Goal: Task Accomplishment & Management: Complete application form

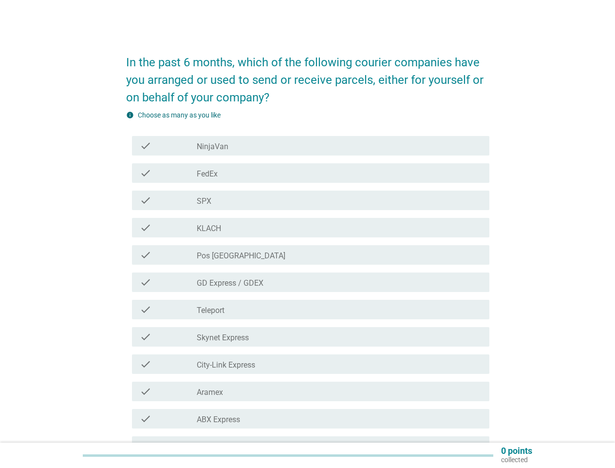
click at [308, 252] on div "check_box_outline_blank Pos [GEOGRAPHIC_DATA]" at bounding box center [339, 255] width 285 height 12
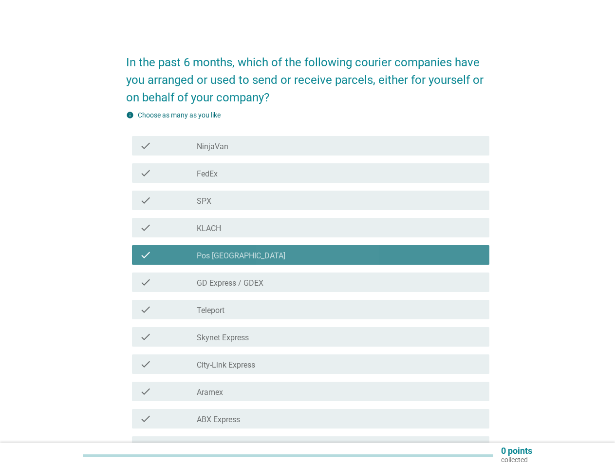
click at [308, 289] on div "check check_box_outline_blank GD Express / GDEX" at bounding box center [311, 281] width 358 height 19
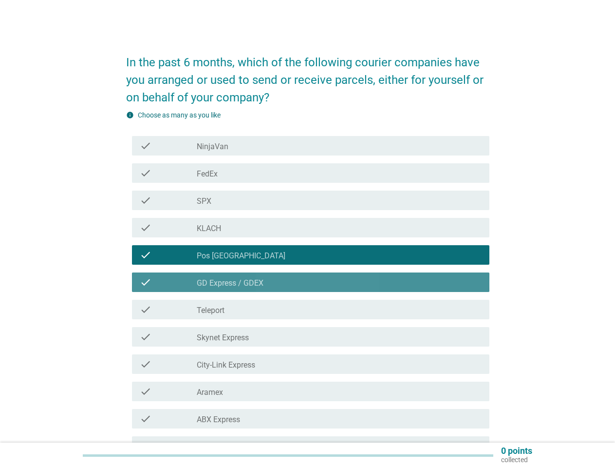
click at [311, 146] on div "check_box_outline_blank NinjaVan" at bounding box center [339, 146] width 285 height 12
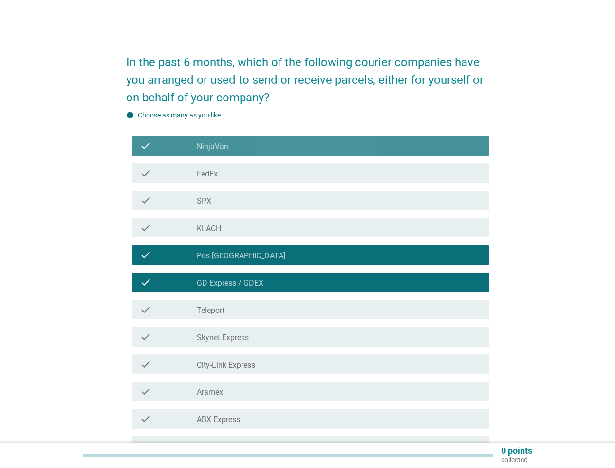
click at [311, 146] on div "check_box_outline_blank NinjaVan" at bounding box center [339, 146] width 285 height 12
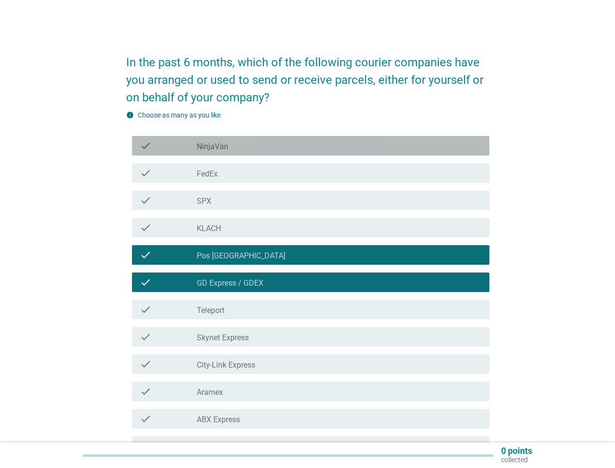
click at [212, 147] on label "NinjaVan" at bounding box center [213, 147] width 32 height 10
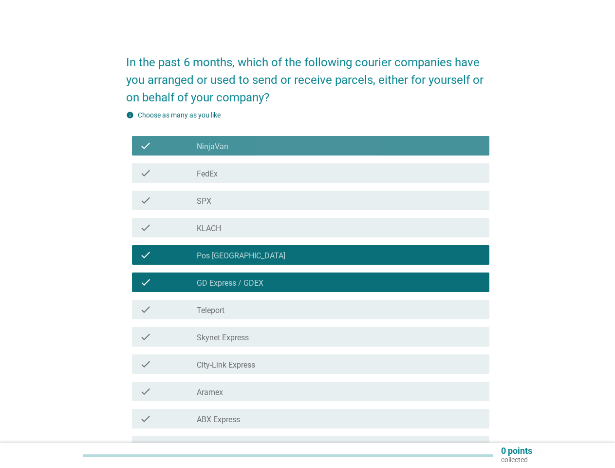
click at [212, 147] on label "NinjaVan" at bounding box center [213, 147] width 32 height 10
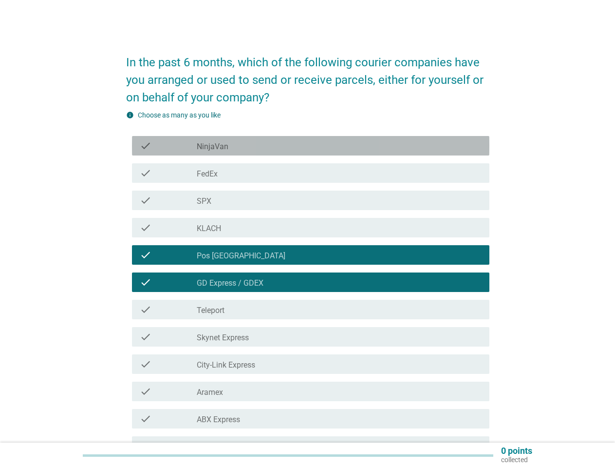
click at [311, 173] on div "check_box_outline_blank FedEx" at bounding box center [339, 173] width 285 height 12
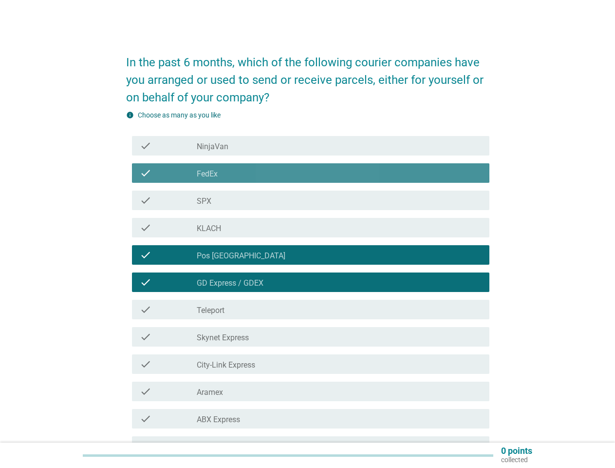
click at [311, 173] on div "check_box_outline_blank FedEx" at bounding box center [339, 173] width 285 height 12
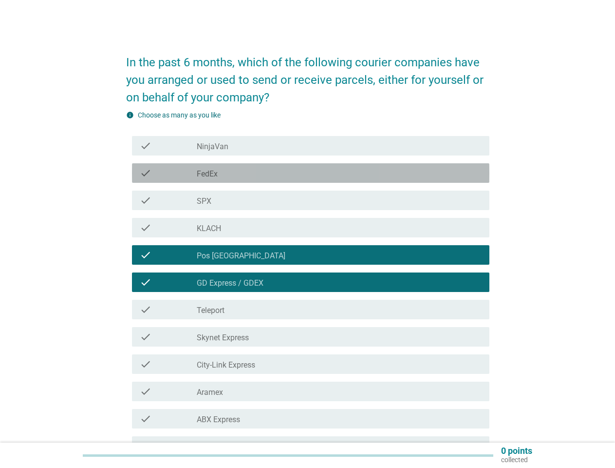
click at [207, 174] on label "FedEx" at bounding box center [207, 174] width 21 height 10
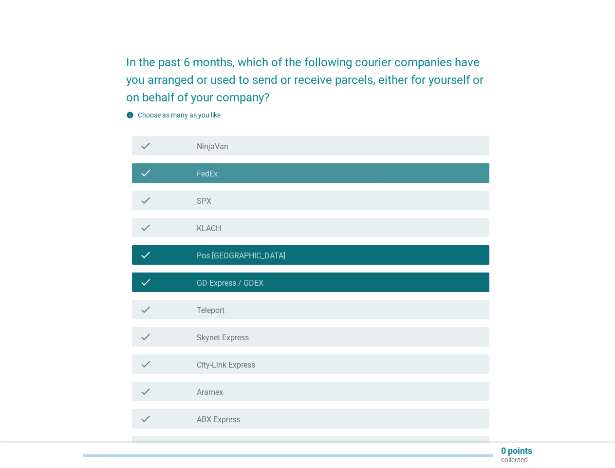
click at [207, 174] on label "FedEx" at bounding box center [207, 174] width 21 height 10
